Goal: Information Seeking & Learning: Learn about a topic

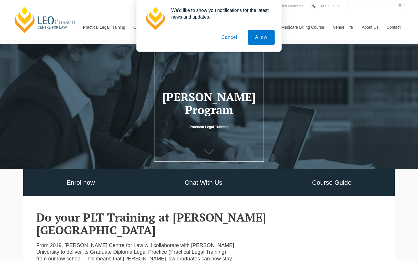
click at [229, 37] on button "Cancel" at bounding box center [229, 37] width 31 height 15
